Goal: Navigation & Orientation: Find specific page/section

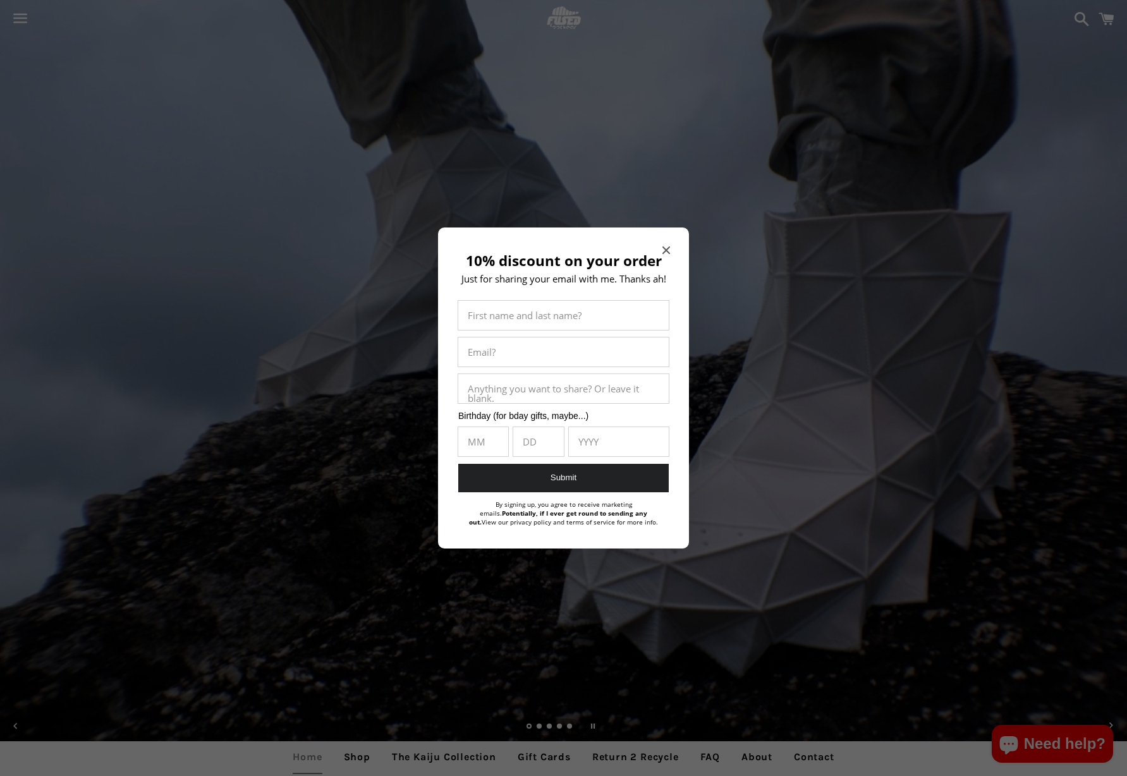
scroll to position [19, 0]
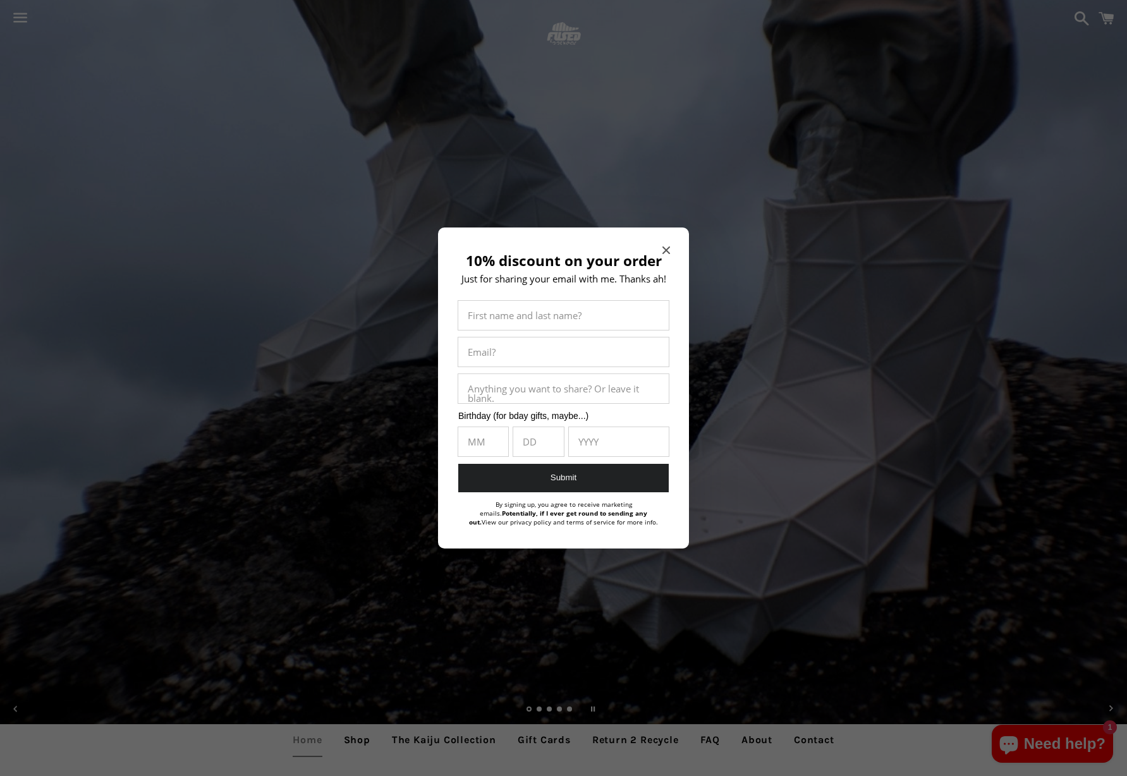
click at [670, 246] on div "10% discount on your order Just for sharing your email with me. Thanks ah! Firs…" at bounding box center [563, 387] width 251 height 321
click at [667, 243] on div "10% discount on your order Just for sharing your email with me. Thanks ah! Firs…" at bounding box center [563, 387] width 251 height 321
click at [667, 247] on icon "Close modal" at bounding box center [666, 250] width 8 height 8
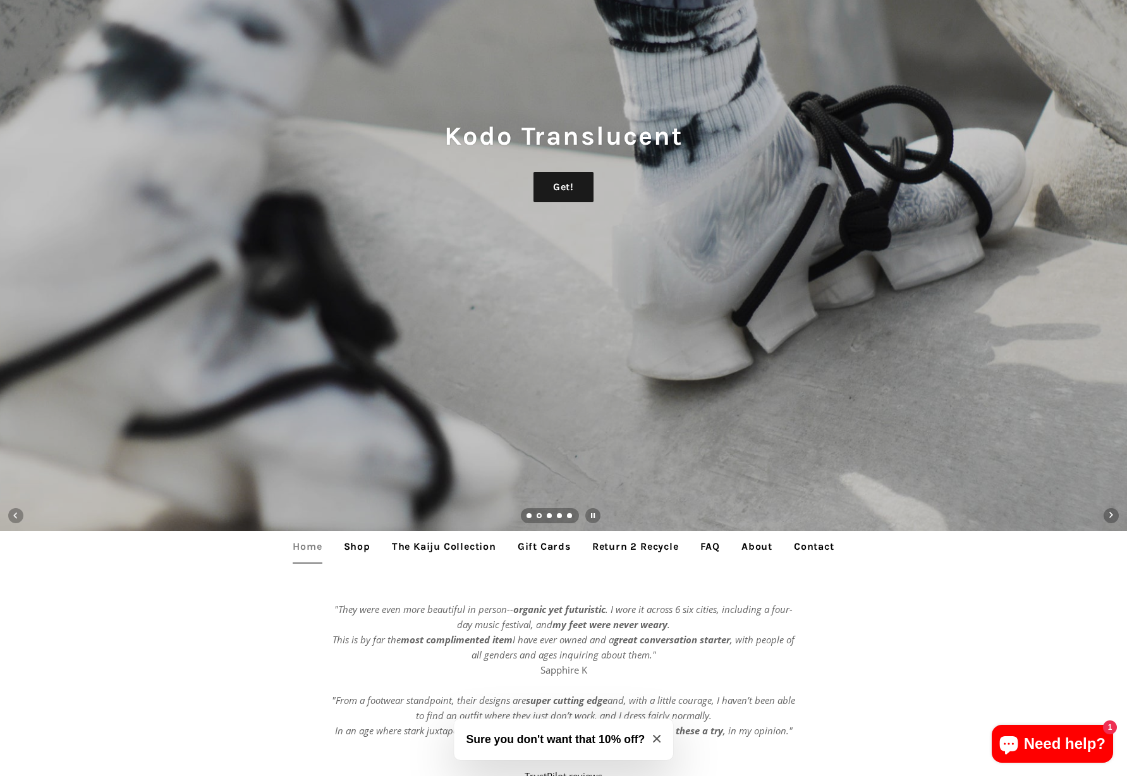
scroll to position [215, 0]
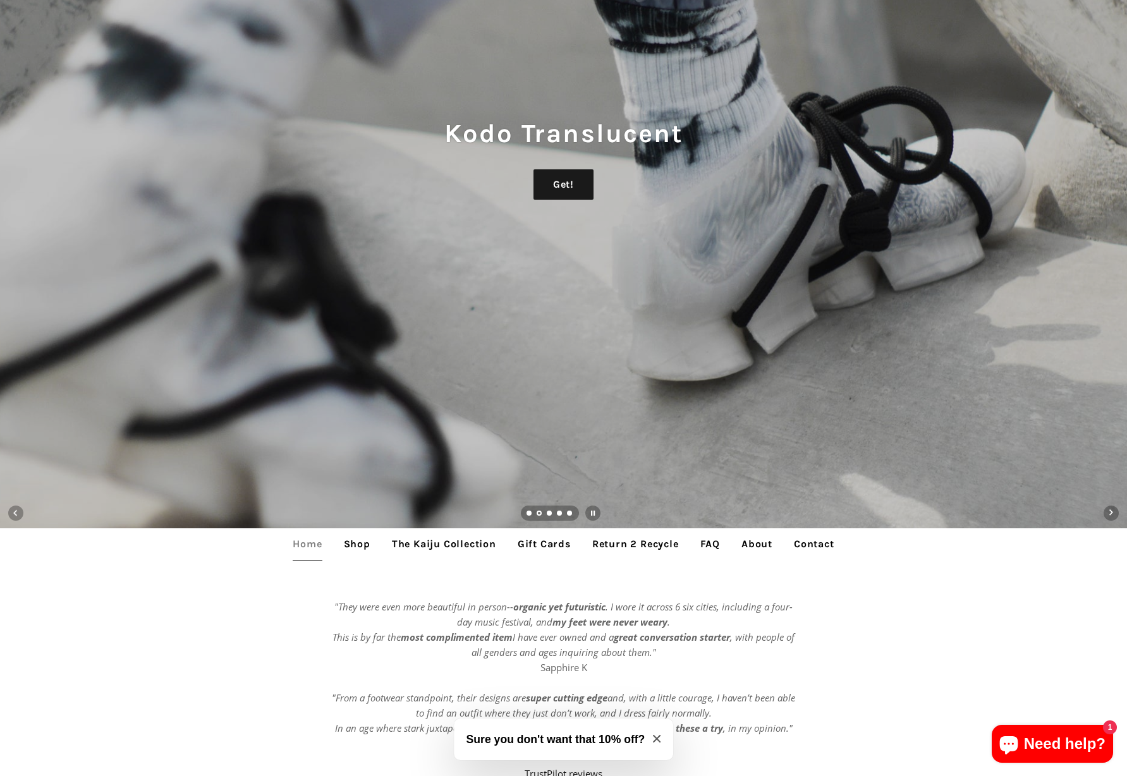
click at [444, 542] on link "The Kaiju Collection" at bounding box center [443, 544] width 123 height 32
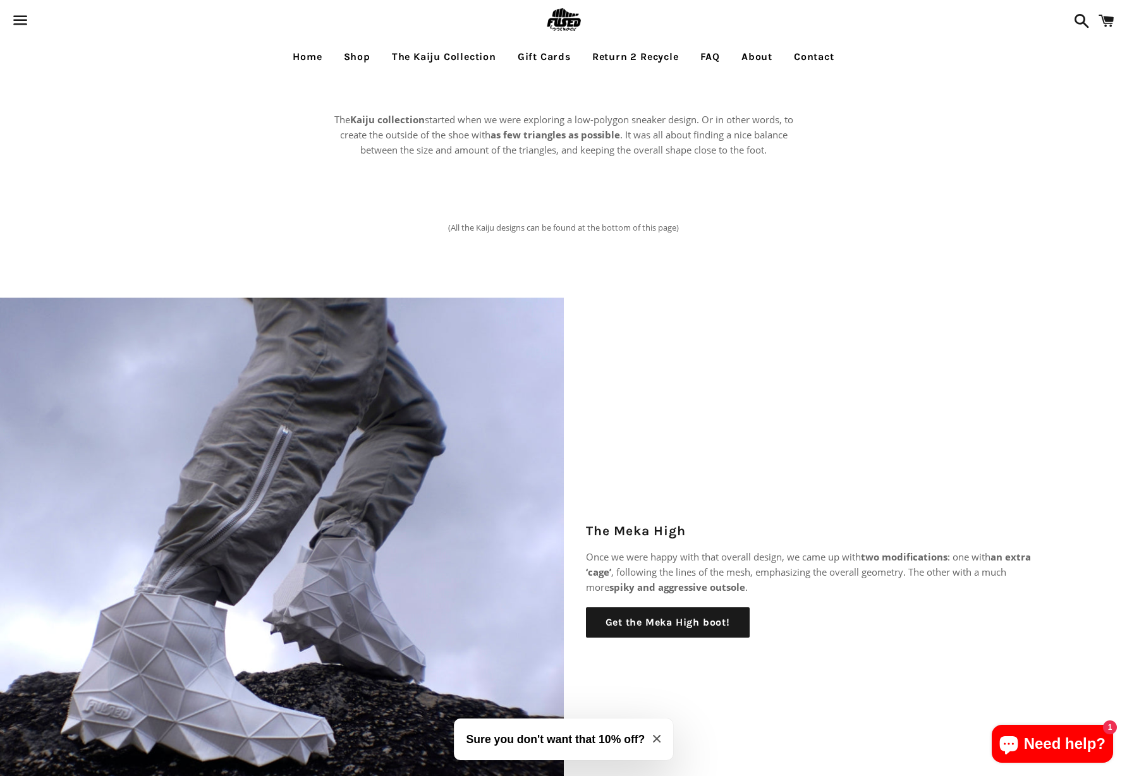
click at [359, 59] on link "Shop" at bounding box center [356, 57] width 45 height 32
